Goal: Transaction & Acquisition: Purchase product/service

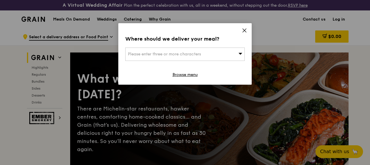
click at [245, 30] on icon at bounding box center [244, 30] width 5 height 5
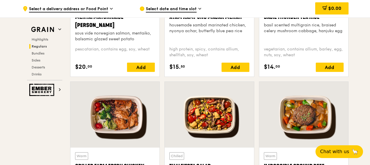
scroll to position [609, 0]
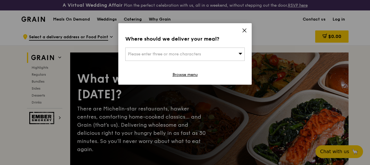
click at [246, 30] on icon at bounding box center [244, 30] width 5 height 5
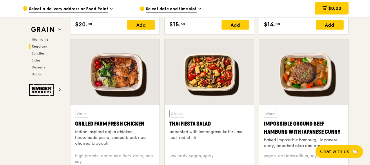
scroll to position [667, 0]
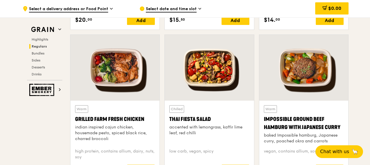
click at [204, 123] on div "Thai Fiesta Salad" at bounding box center [209, 119] width 80 height 8
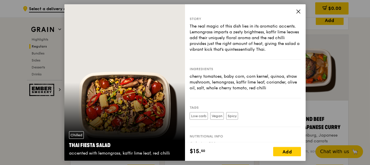
click at [299, 8] on div "Story The real magic of this dish lies in its aromatic accents. Lemongrass impa…" at bounding box center [245, 73] width 121 height 138
click at [298, 9] on icon at bounding box center [298, 11] width 5 height 5
